Goal: Browse casually

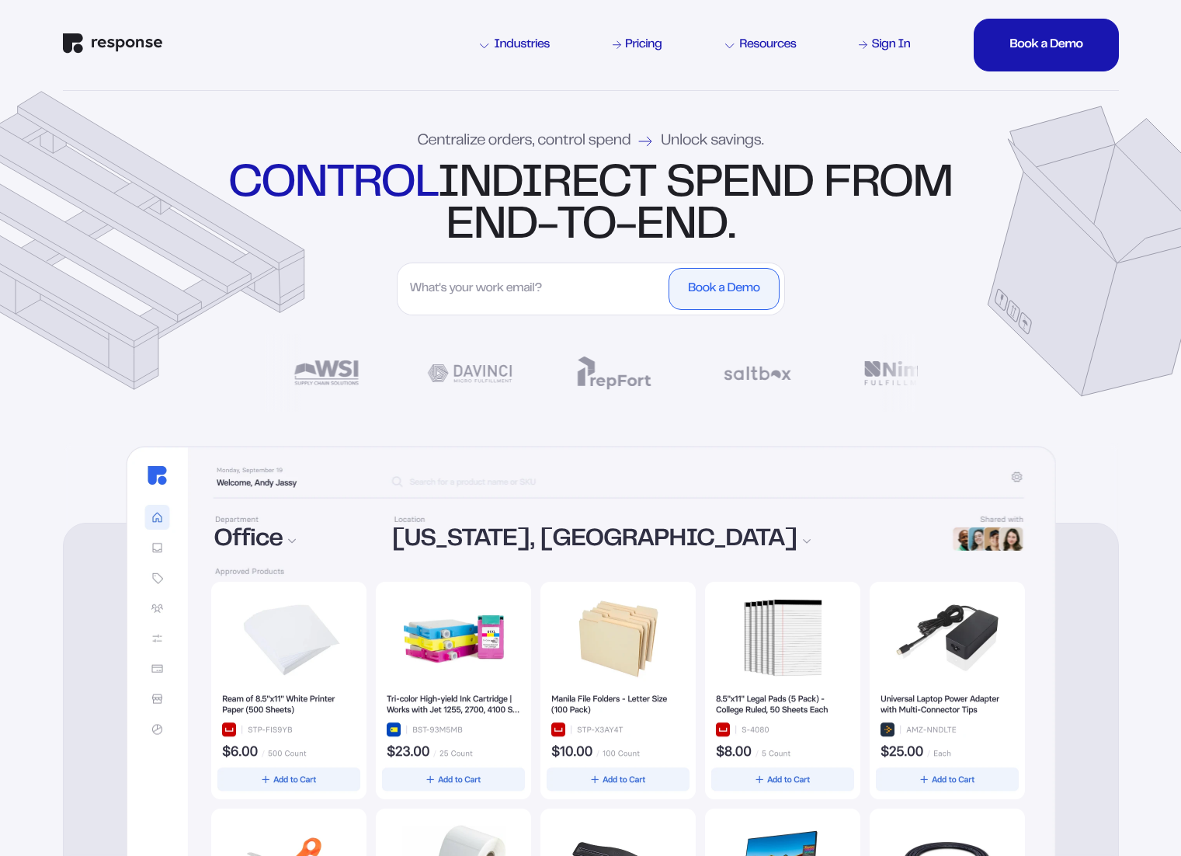
click at [542, 481] on img at bounding box center [591, 747] width 930 height 602
drag, startPoint x: 1073, startPoint y: 489, endPoint x: 1050, endPoint y: 482, distance: 24.3
click at [1072, 489] on div "Fulfillment Operations Office Transport Maintenance [US_STATE], [GEOGRAPHIC_DAT…" at bounding box center [591, 859] width 1056 height 832
click at [1015, 478] on img at bounding box center [591, 747] width 930 height 602
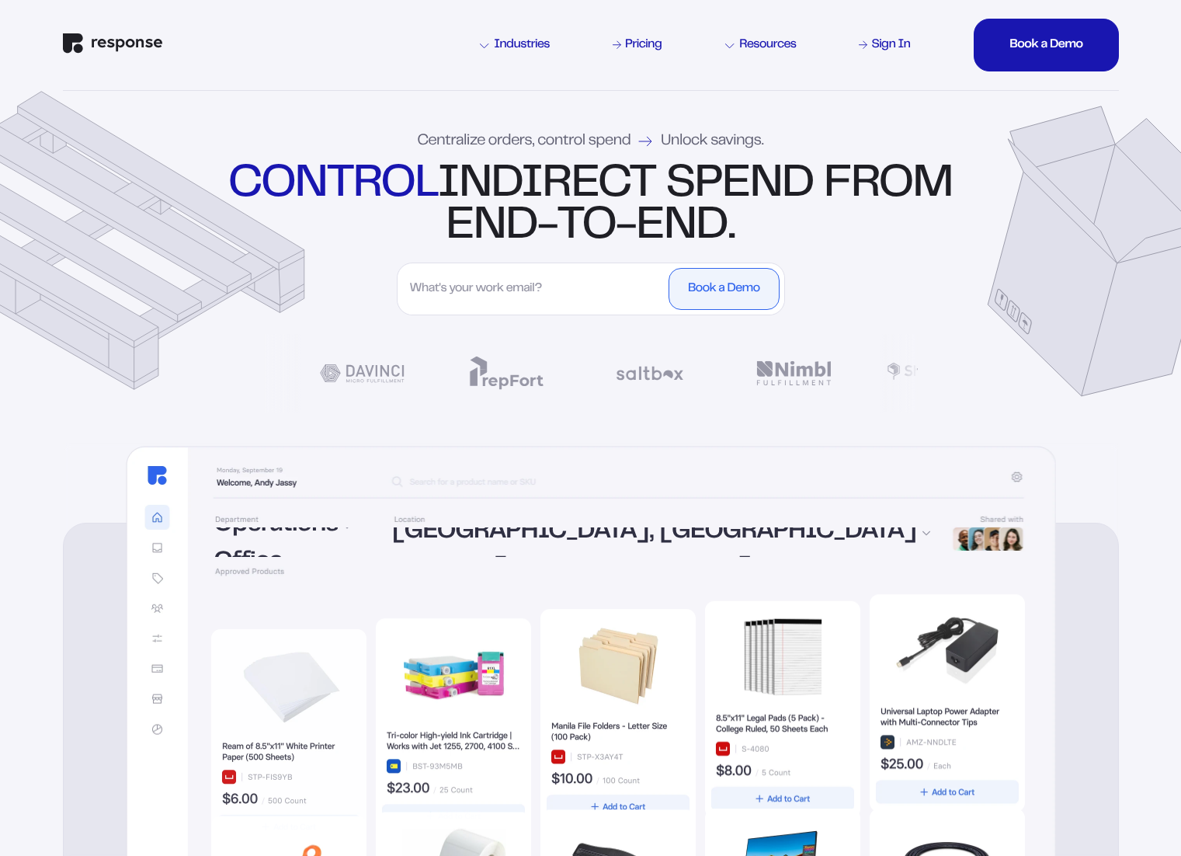
drag, startPoint x: 965, startPoint y: 481, endPoint x: 907, endPoint y: 488, distance: 58.8
click at [965, 480] on img at bounding box center [591, 747] width 930 height 602
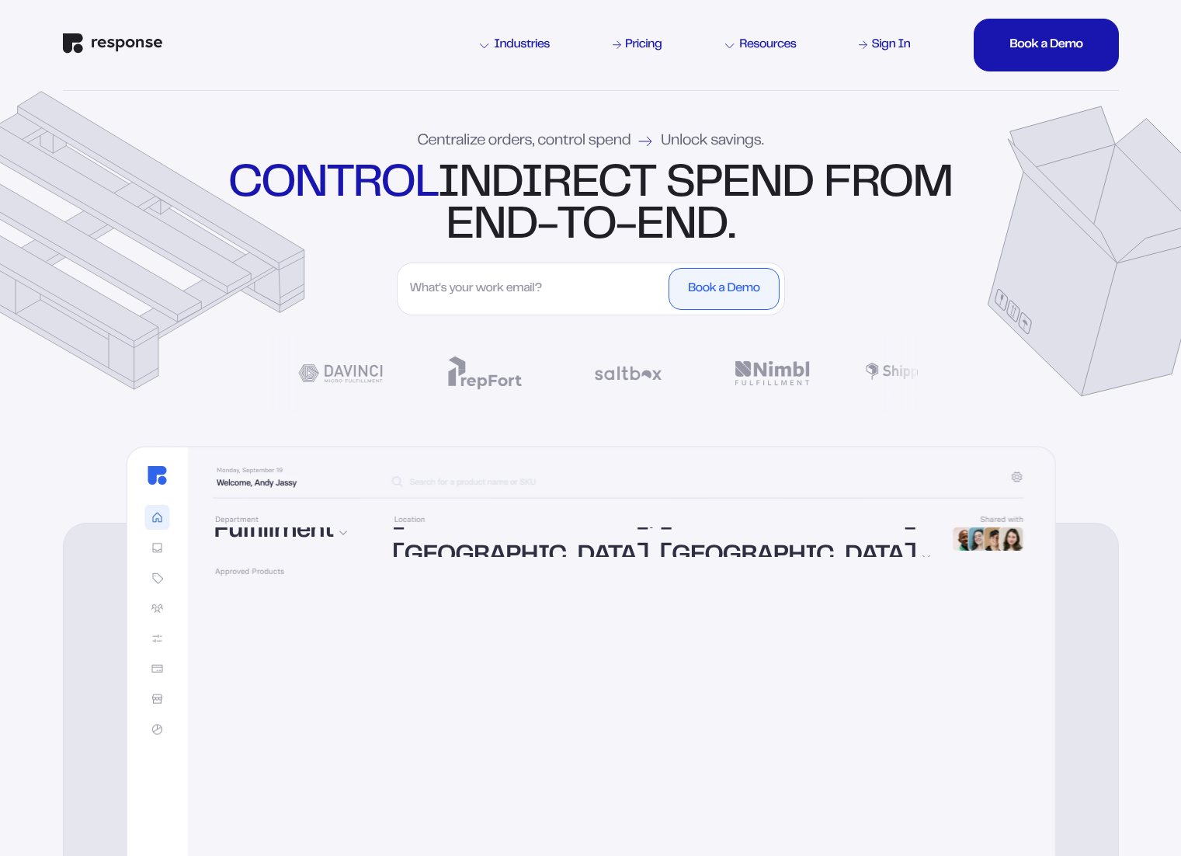
click at [168, 458] on img at bounding box center [591, 747] width 930 height 602
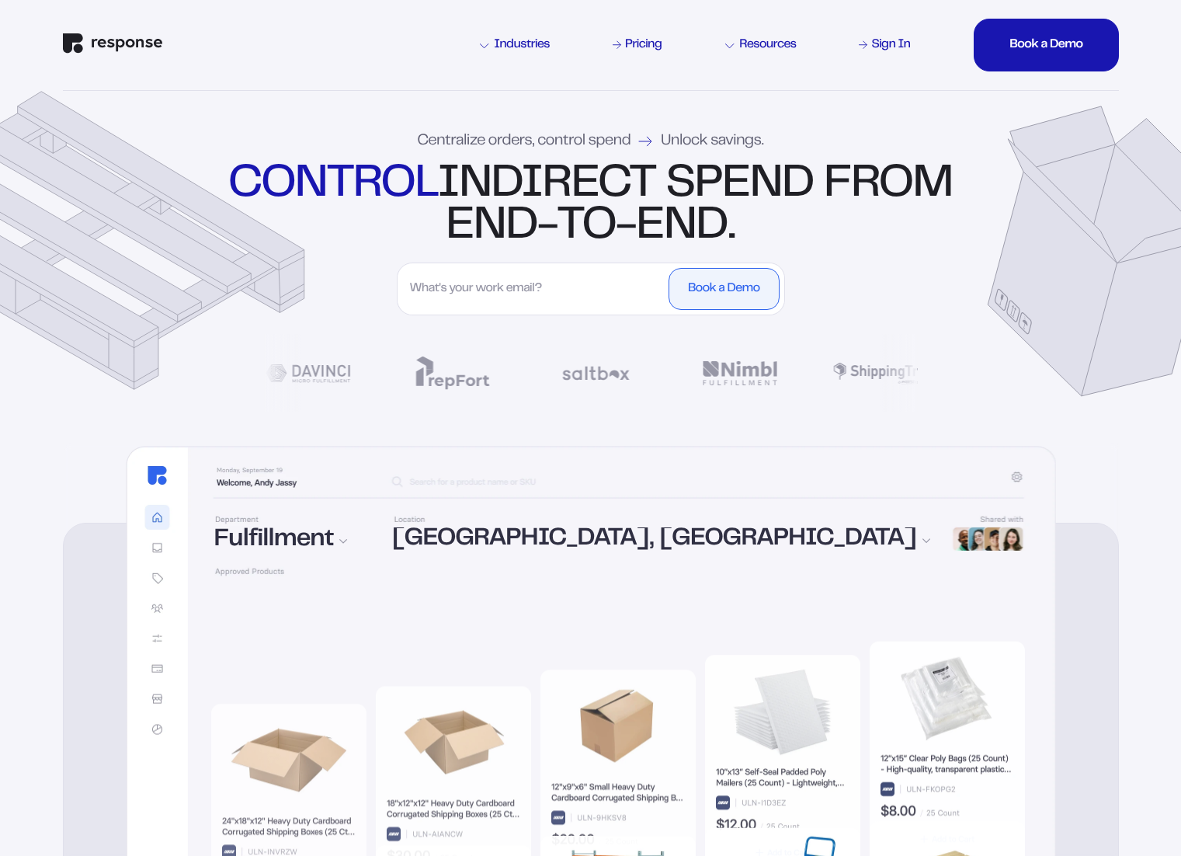
click at [165, 555] on img at bounding box center [591, 747] width 930 height 602
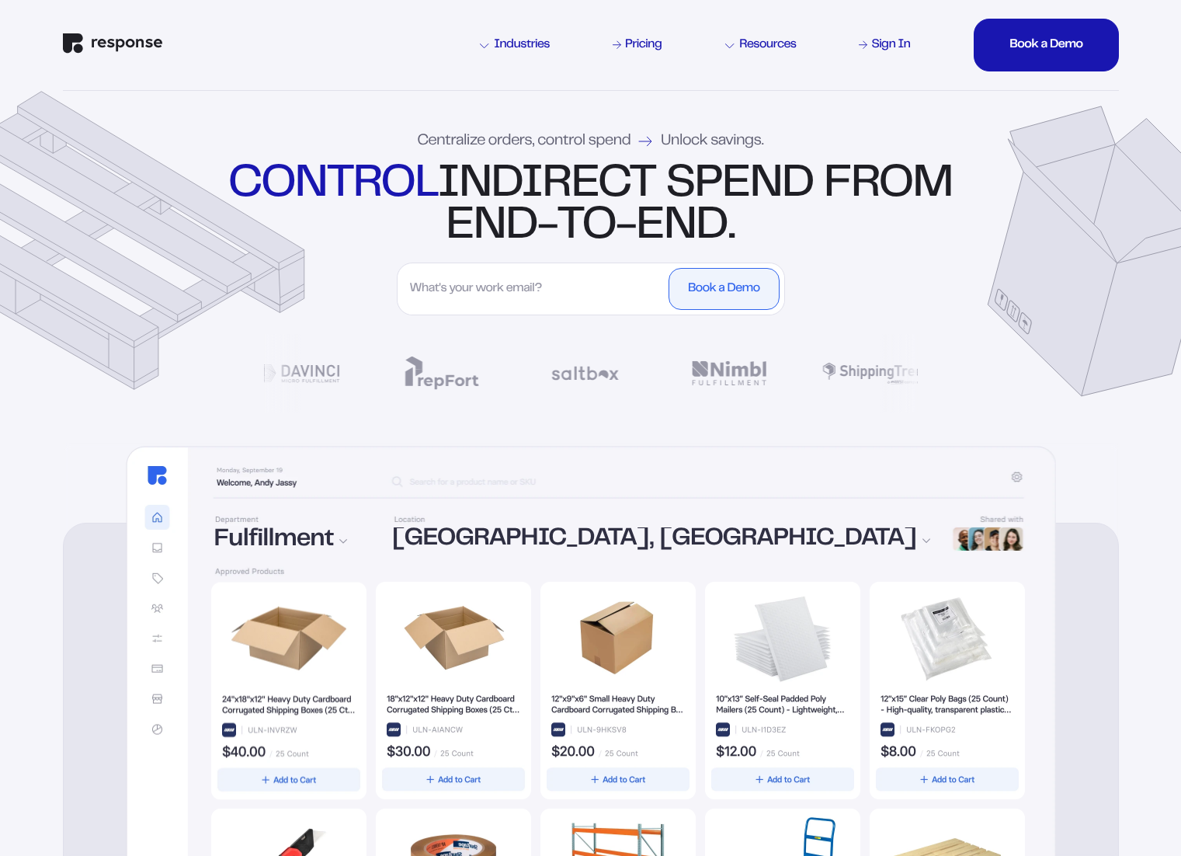
click at [149, 535] on img at bounding box center [591, 747] width 930 height 602
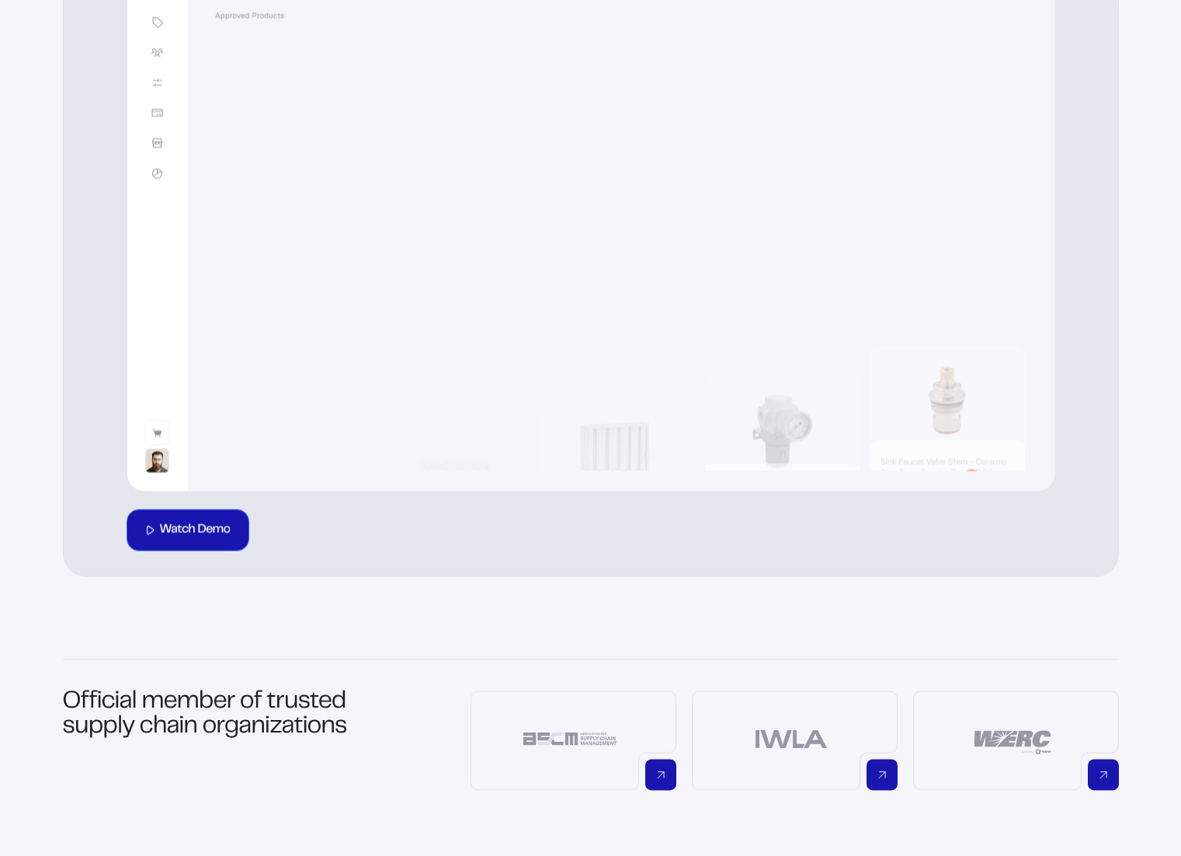
scroll to position [669, 0]
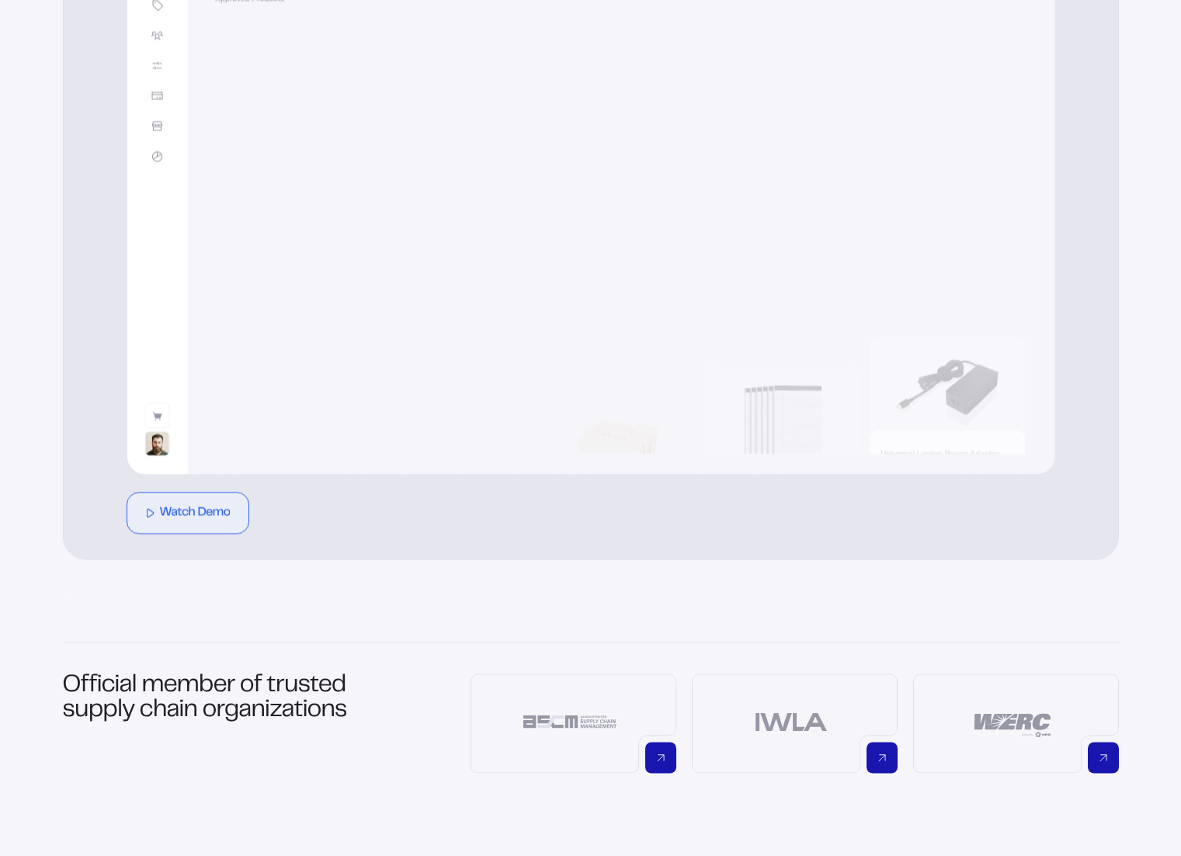
click at [209, 753] on h1 "Official member of trusted supply chain organizations" at bounding box center [215, 723] width 304 height 99
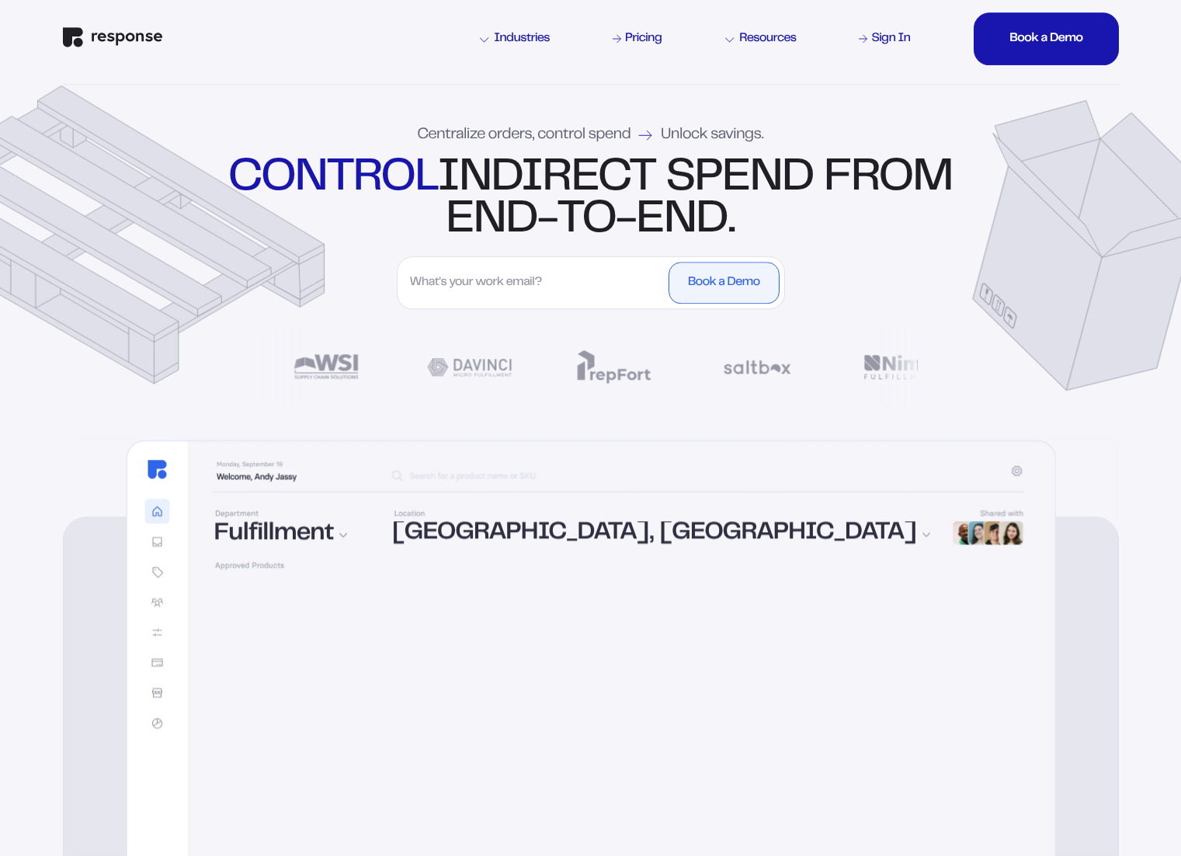
scroll to position [9, 0]
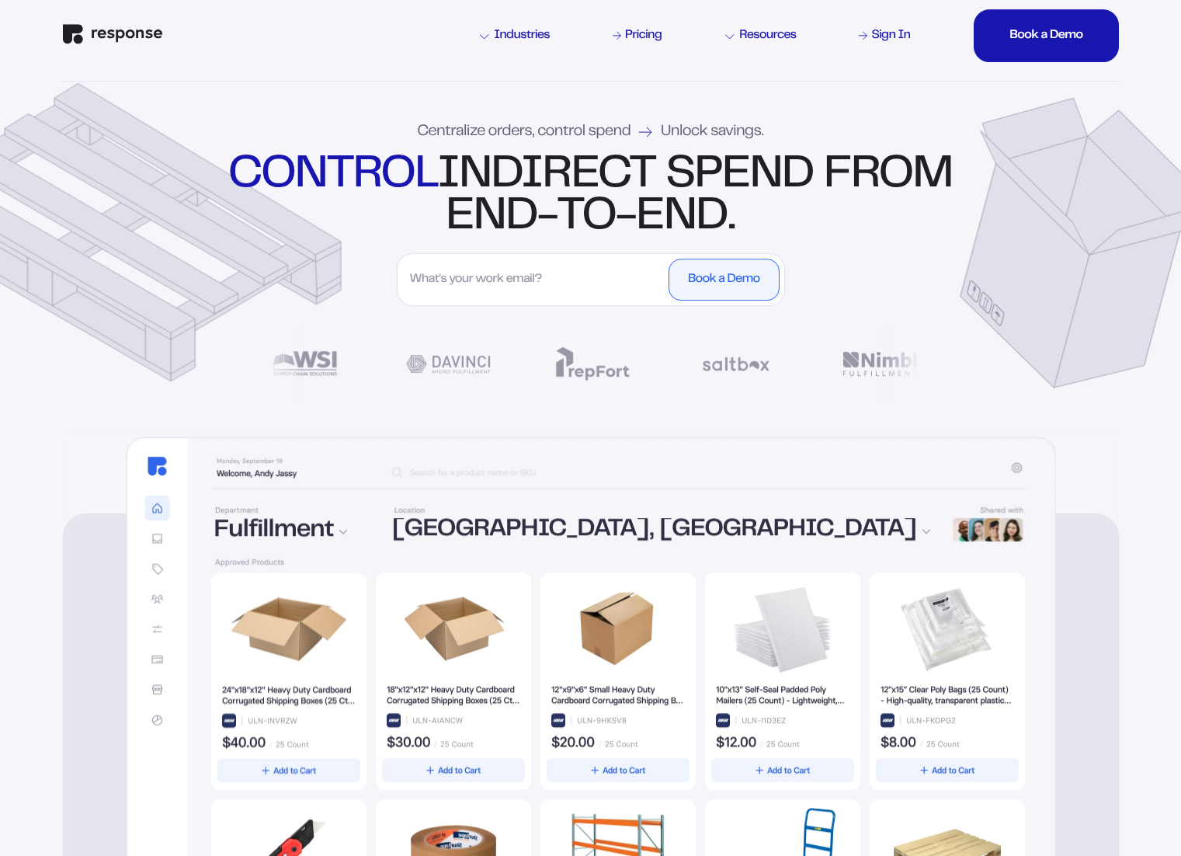
click at [105, 495] on div "Fulfillment Operations Office Transport Maintenance [US_STATE], [GEOGRAPHIC_DAT…" at bounding box center [591, 849] width 1056 height 832
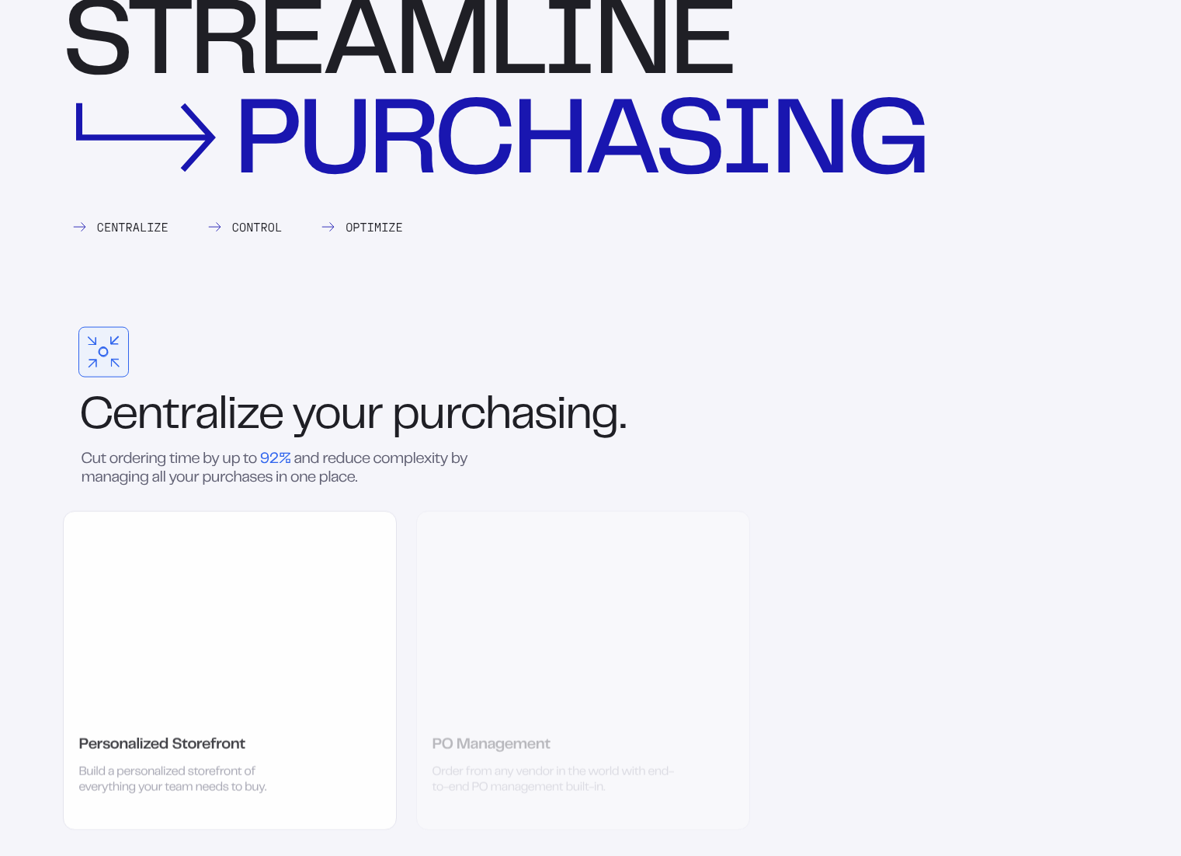
scroll to position [1688, 0]
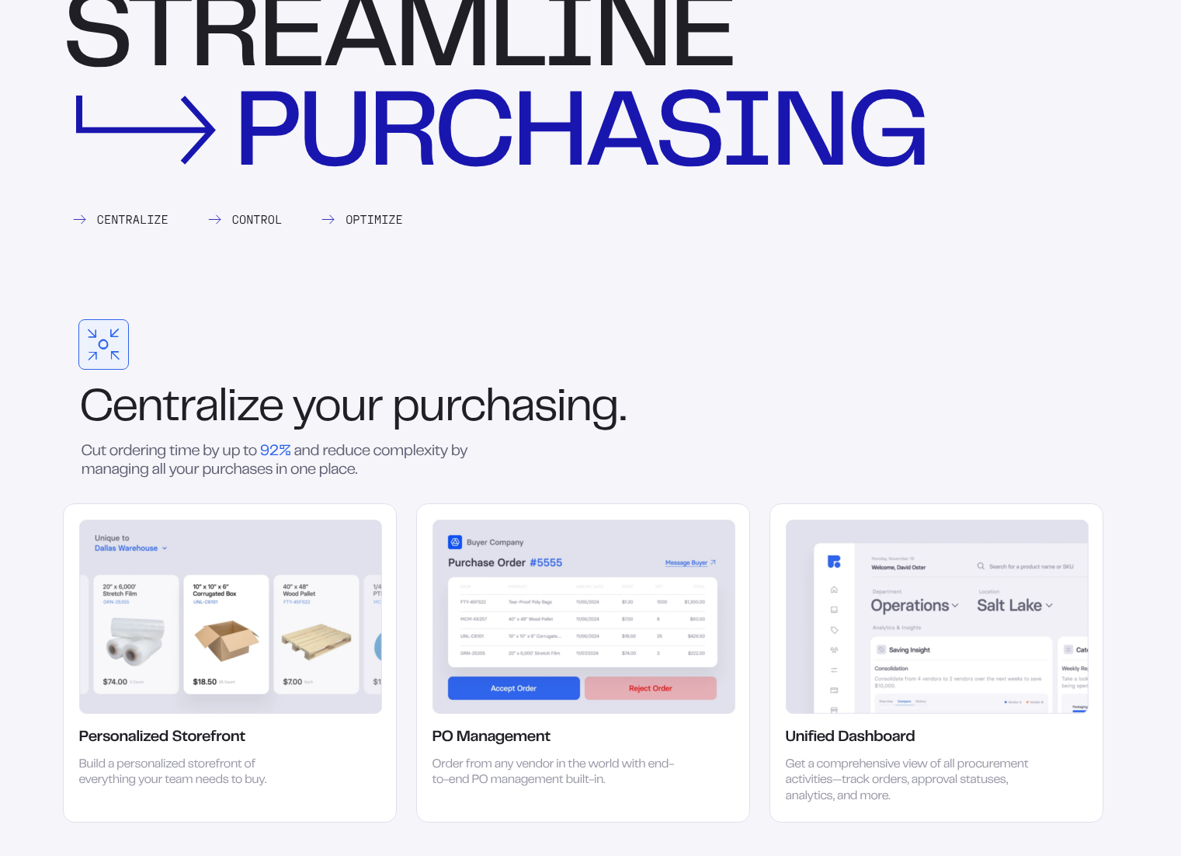
drag, startPoint x: 672, startPoint y: 418, endPoint x: 683, endPoint y: 425, distance: 12.9
click at [683, 425] on div "Centralize your purchasing." at bounding box center [583, 409] width 1041 height 42
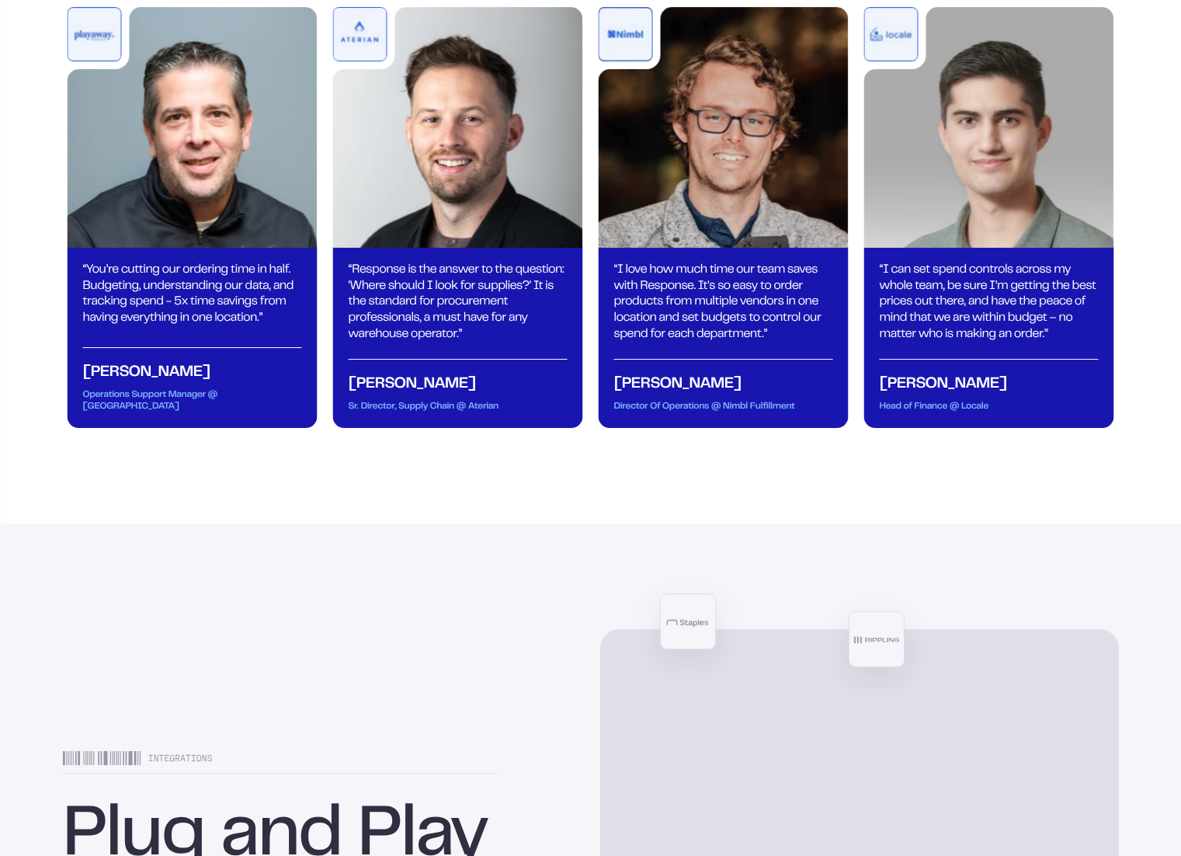
scroll to position [5346, 0]
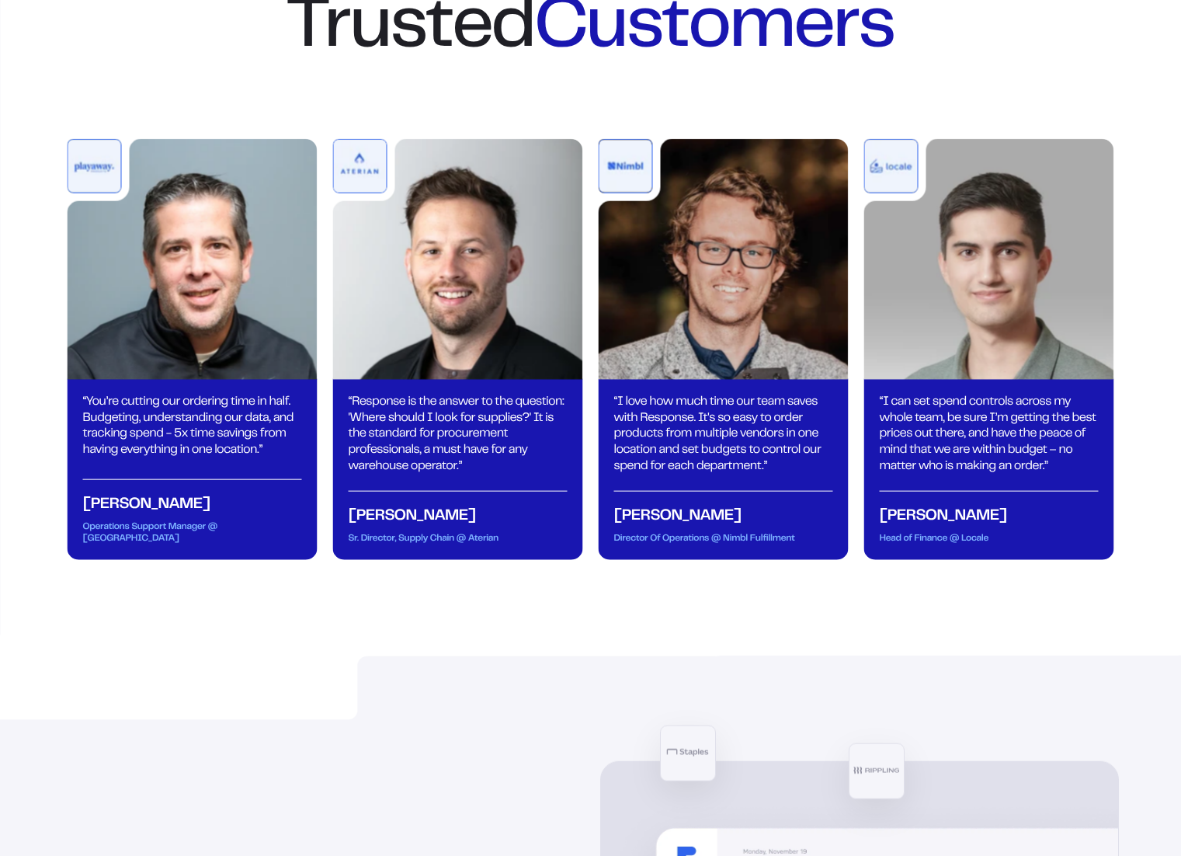
drag, startPoint x: 433, startPoint y: 647, endPoint x: 437, endPoint y: 586, distance: 60.7
click at [433, 646] on section "Tried and True Hear It From Our Trusted Customers “ You’re cutting our ordering…" at bounding box center [590, 229] width 1181 height 851
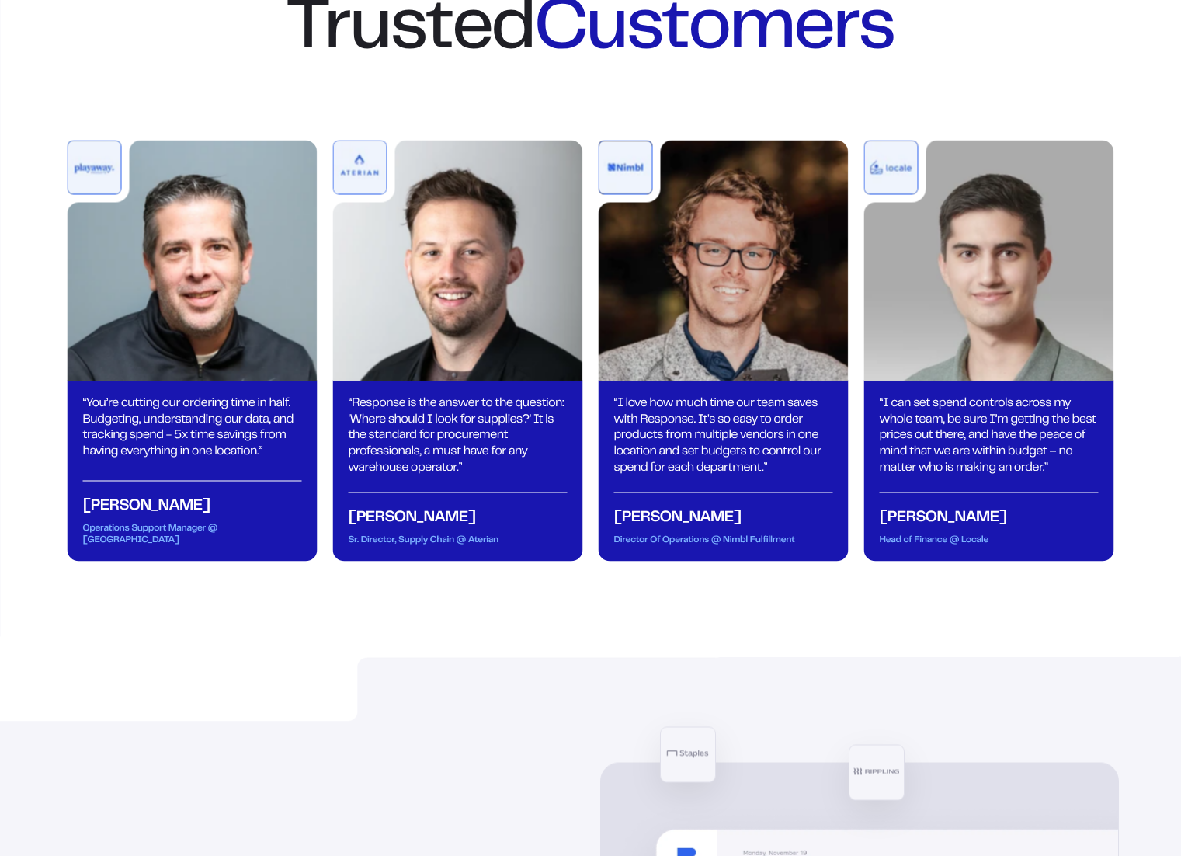
click at [704, 561] on div "“ I love how much time our team saves with Response. It's so easy to order prod…" at bounding box center [724, 470] width 250 height 181
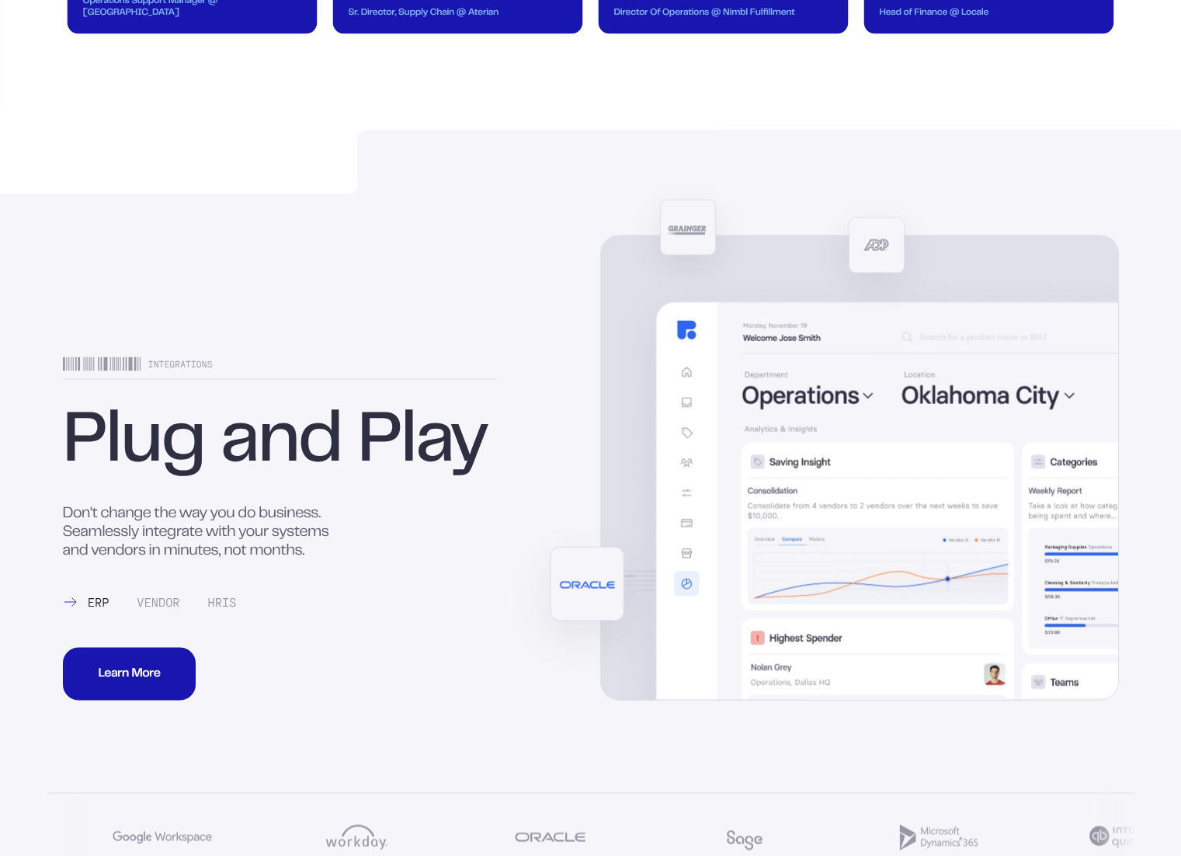
scroll to position [5987, 0]
